Goal: Task Accomplishment & Management: Use online tool/utility

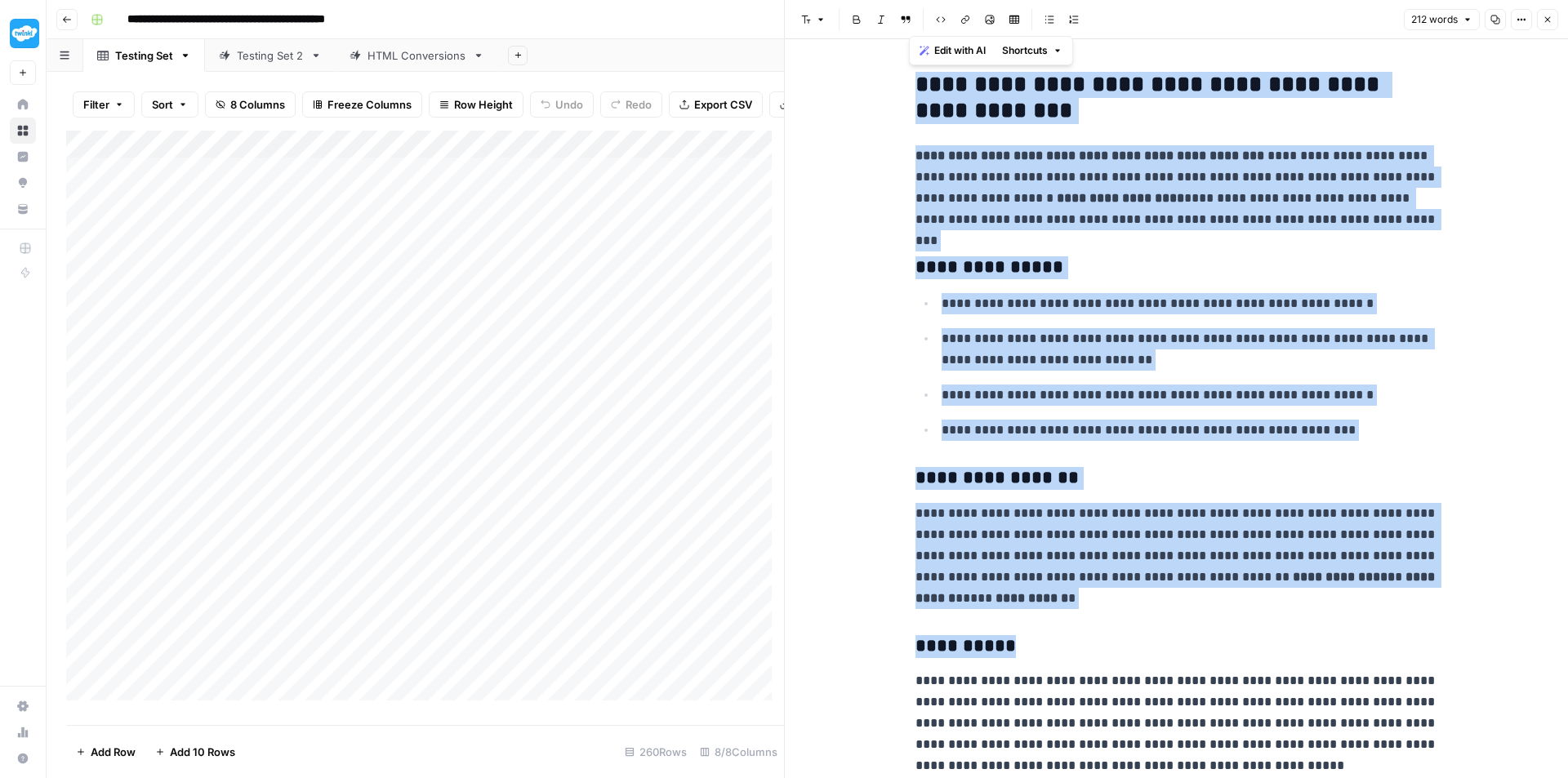
click at [1543, 20] on icon "button" at bounding box center [1548, 19] width 10 height 10
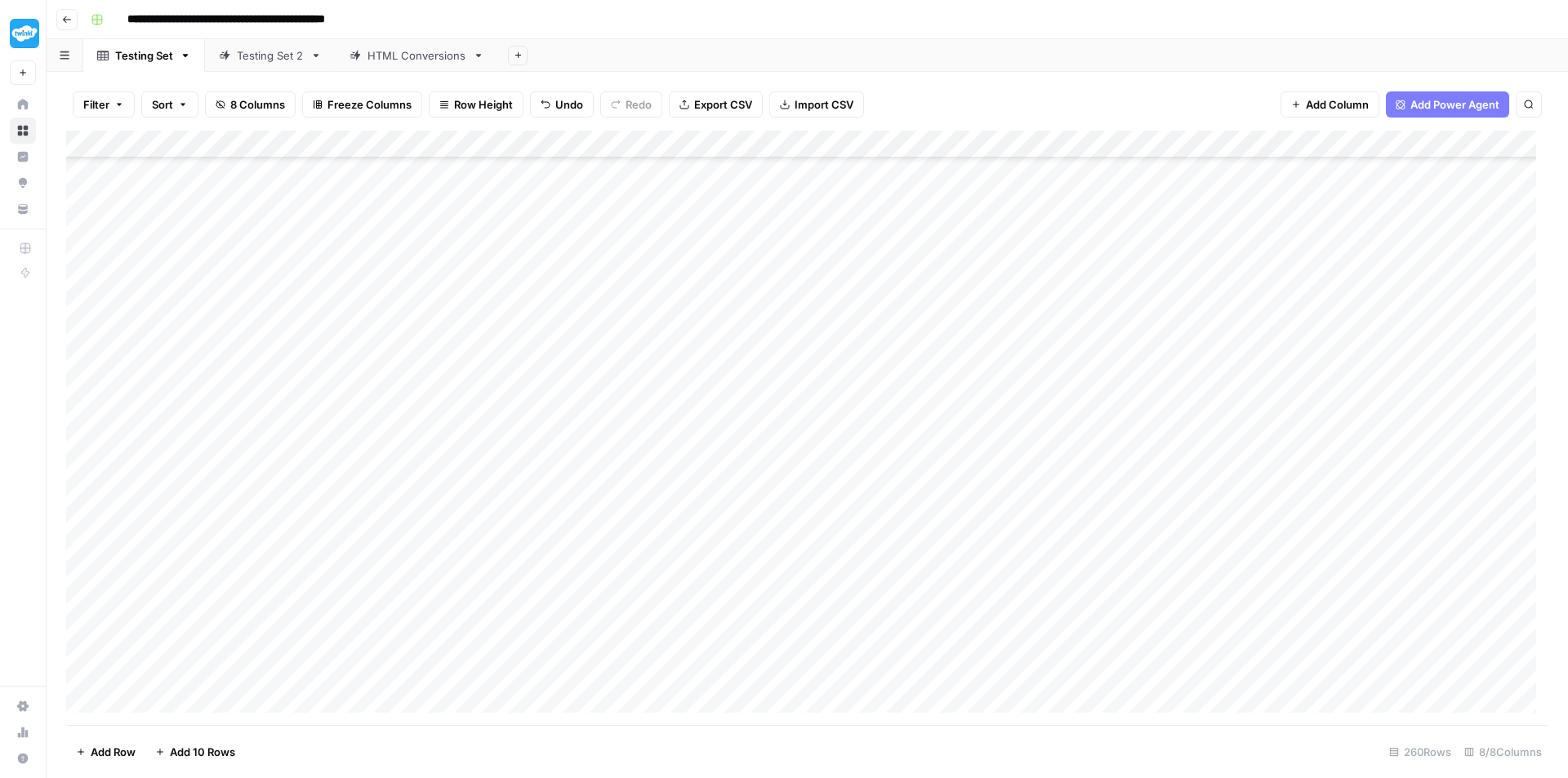
scroll to position [6692, 0]
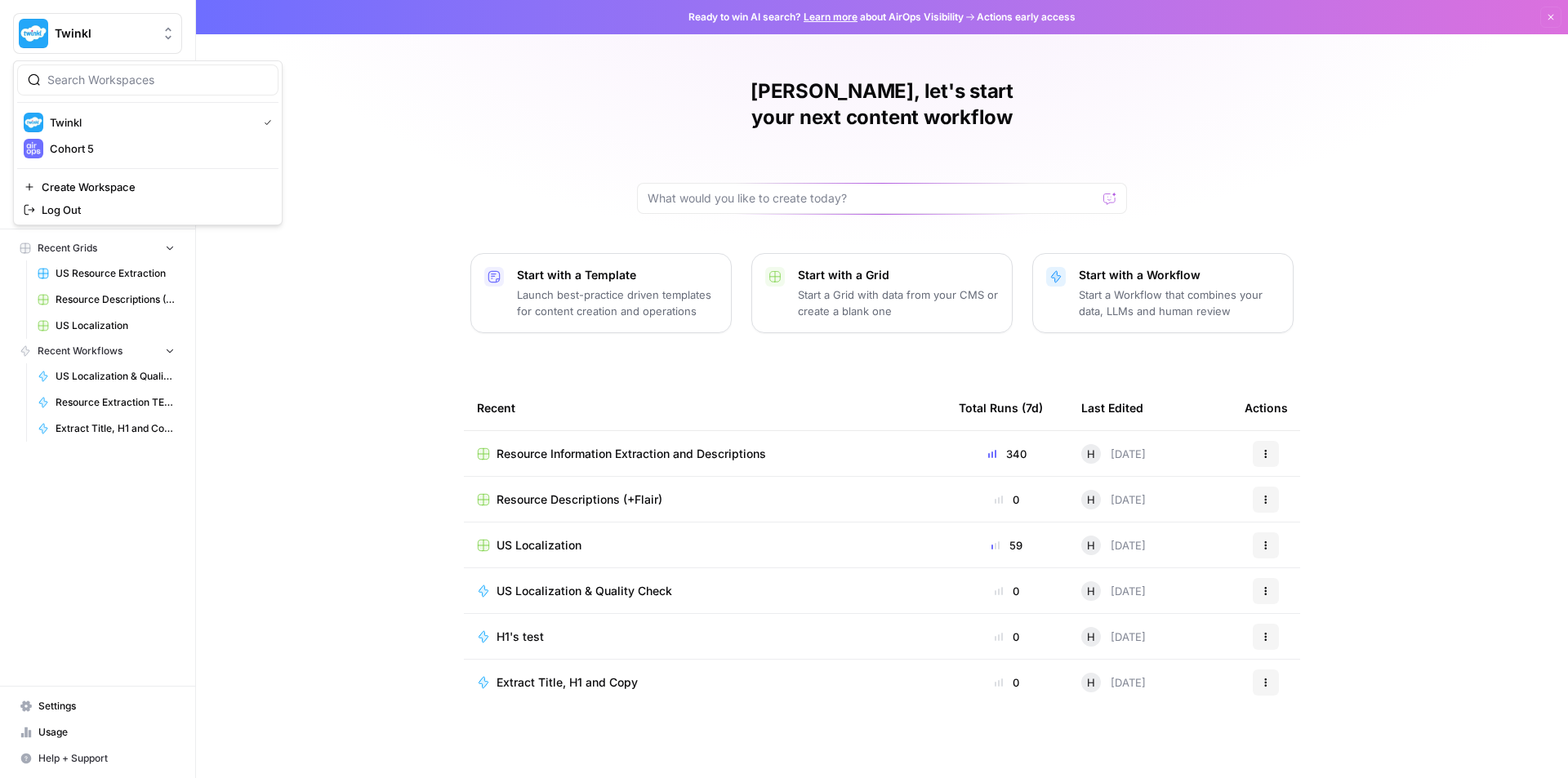
click at [167, 23] on button "Twinkl" at bounding box center [96, 33] width 169 height 41
click at [152, 146] on span "Cohort 5" at bounding box center [157, 148] width 215 height 17
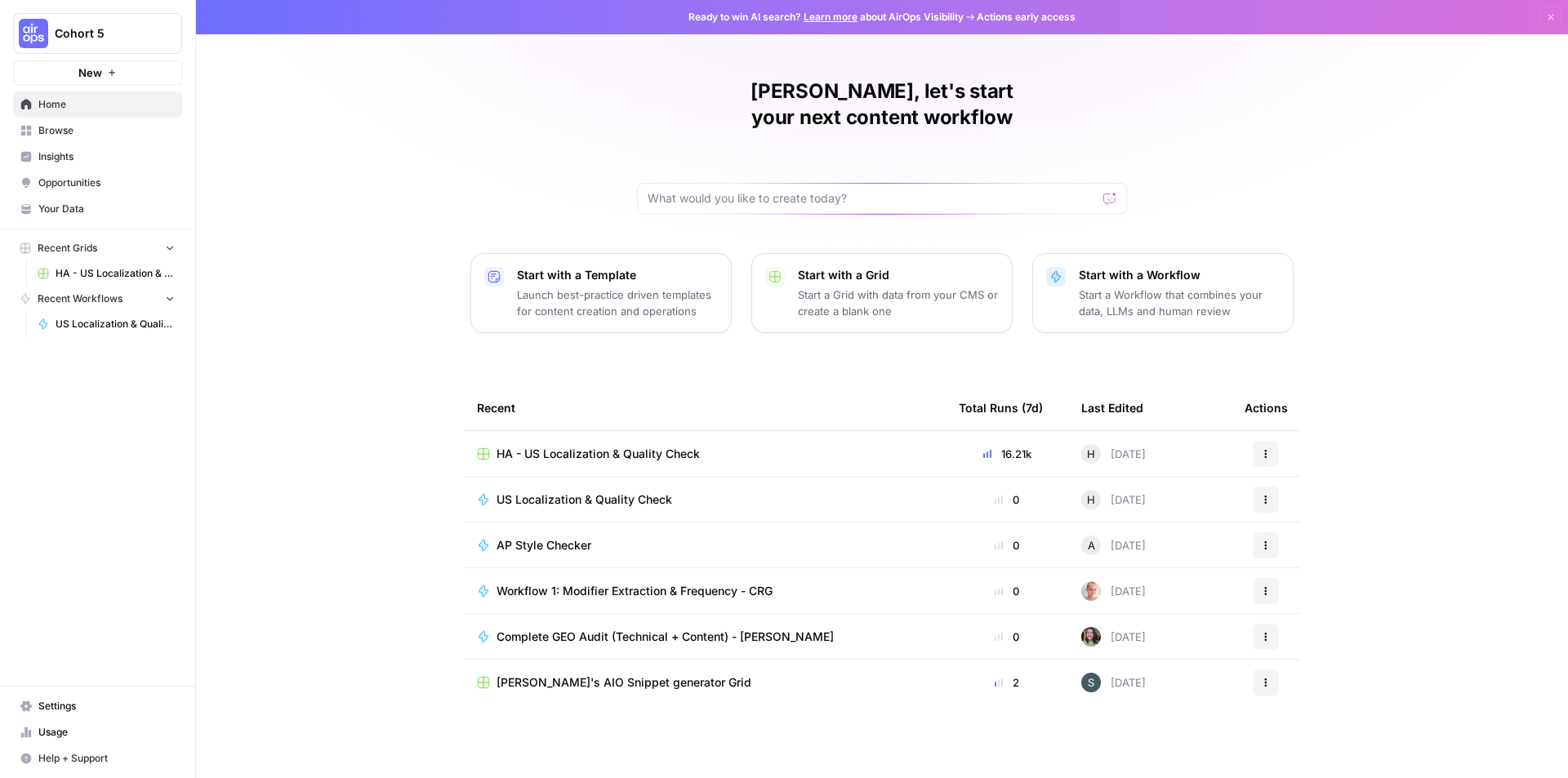
click at [648, 446] on span "HA - US Localization & Quality Check" at bounding box center [597, 453] width 204 height 17
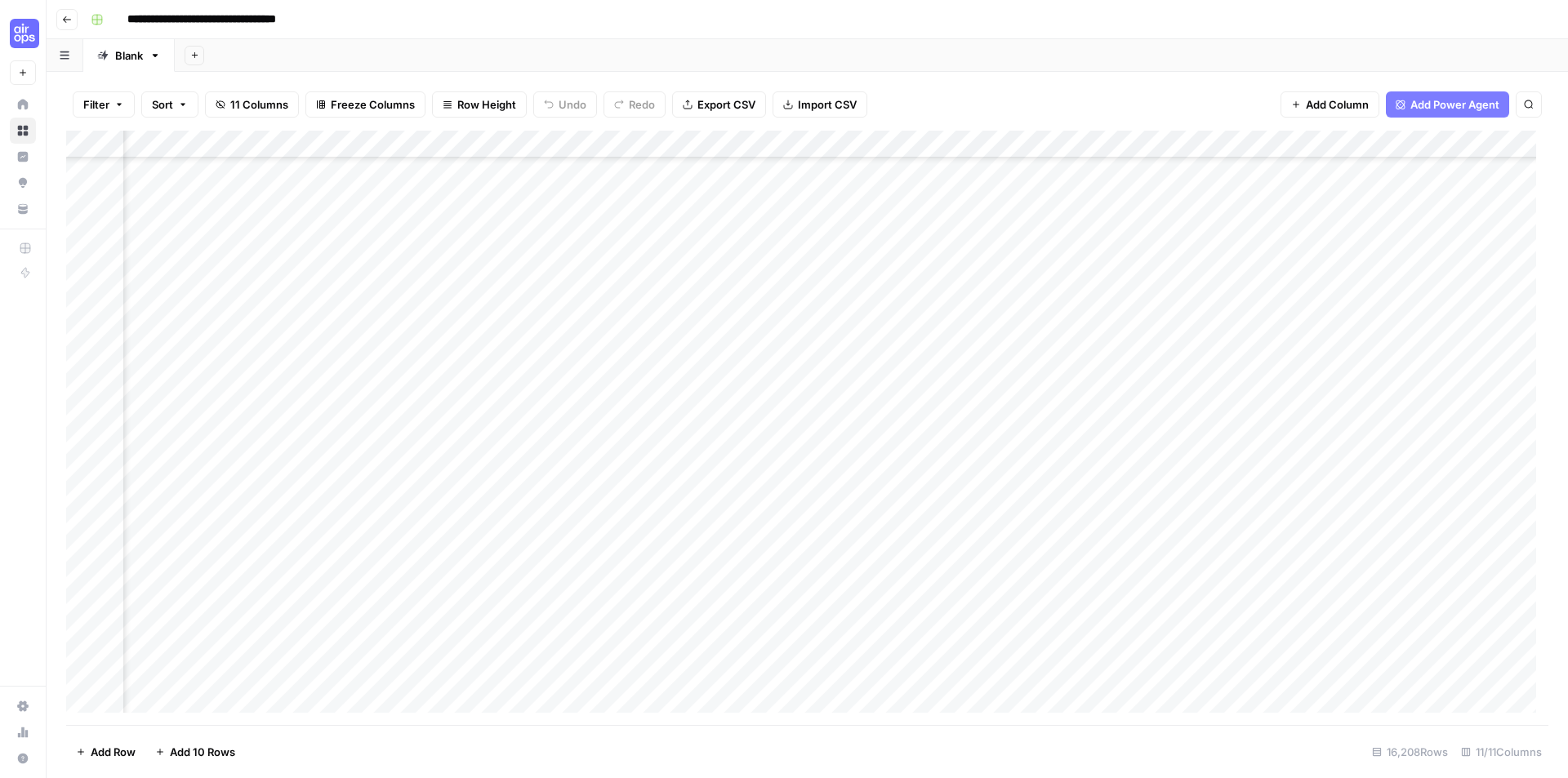
scroll to position [449583, 668]
click at [1215, 143] on div "Add Column" at bounding box center [807, 428] width 1482 height 595
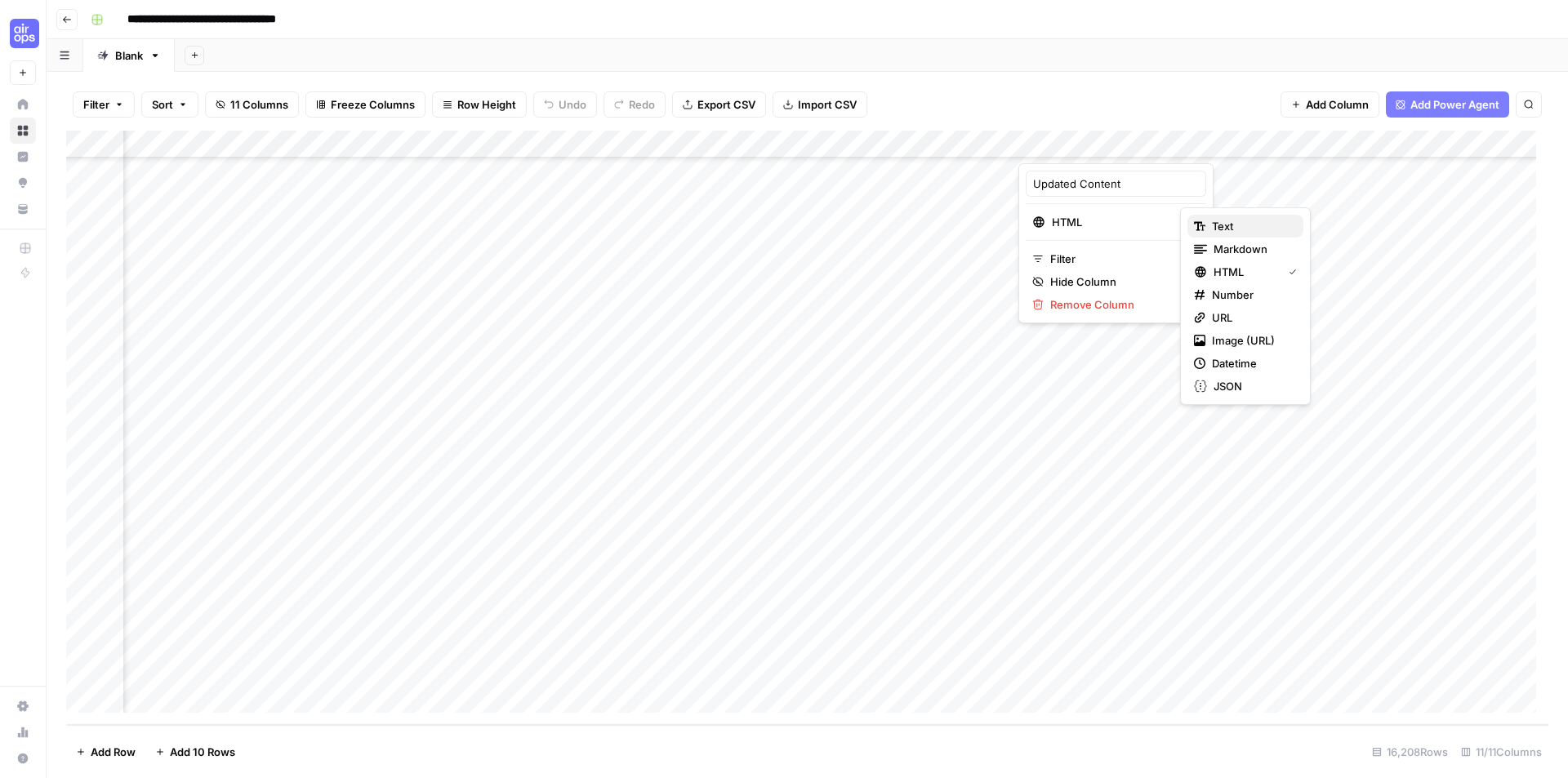
click at [1212, 224] on span "Text" at bounding box center [1250, 226] width 78 height 17
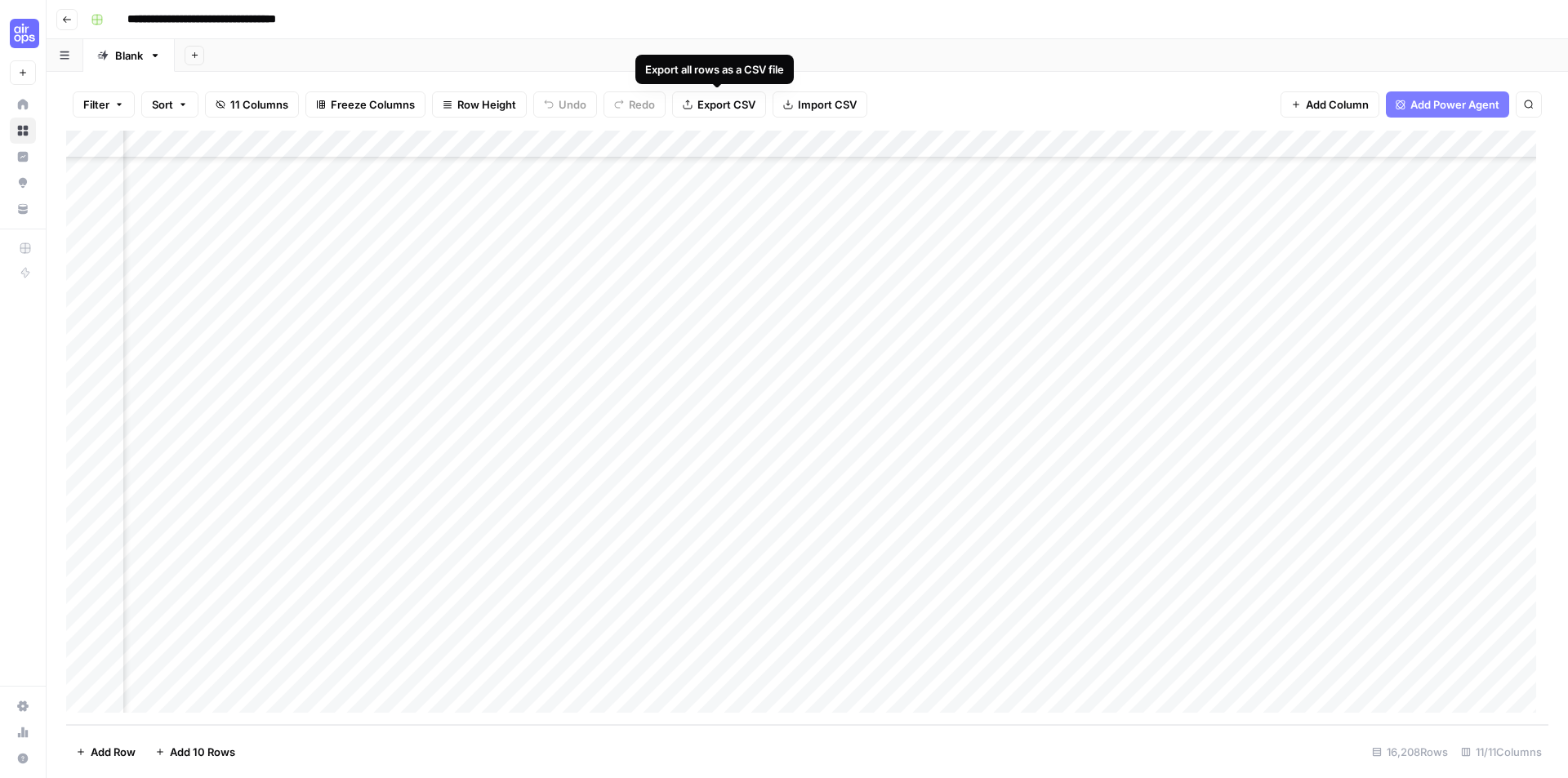
click at [733, 101] on span "Export CSV" at bounding box center [725, 104] width 57 height 17
